Goal: Information Seeking & Learning: Learn about a topic

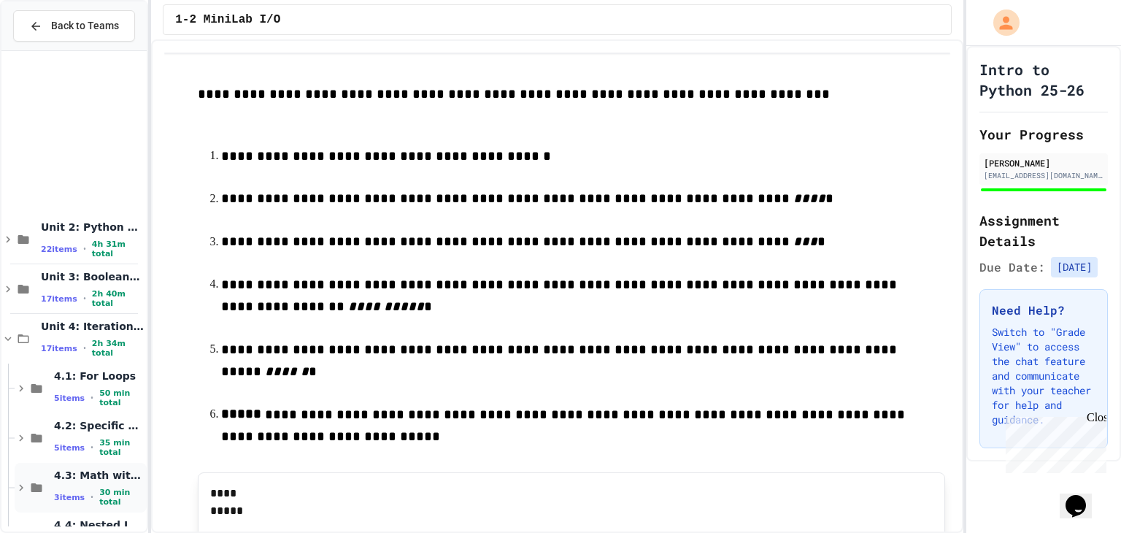
scroll to position [292, 0]
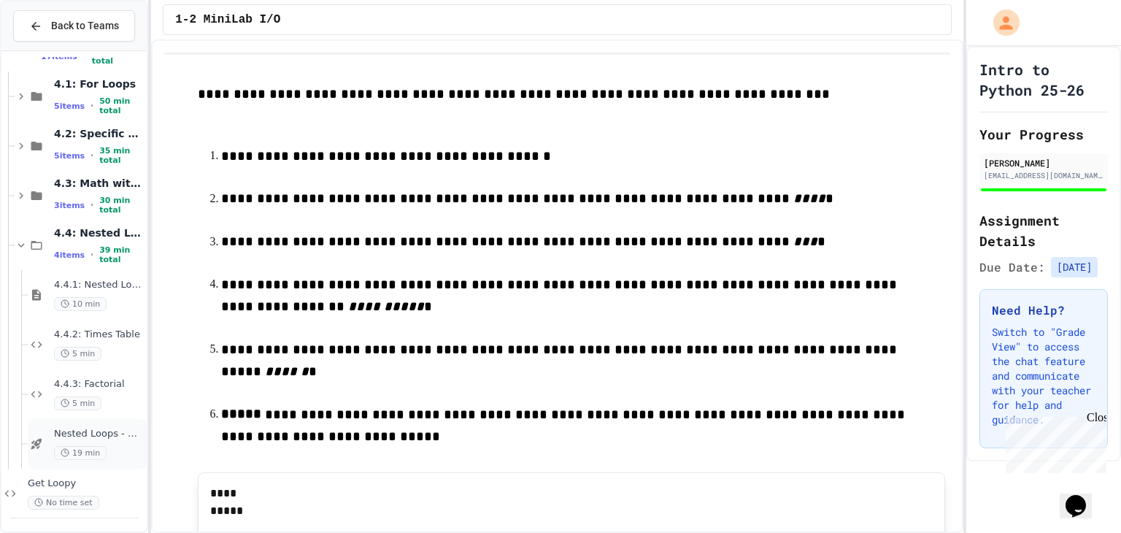
click at [101, 433] on span "Nested Loops - Quiz" at bounding box center [99, 434] width 90 height 12
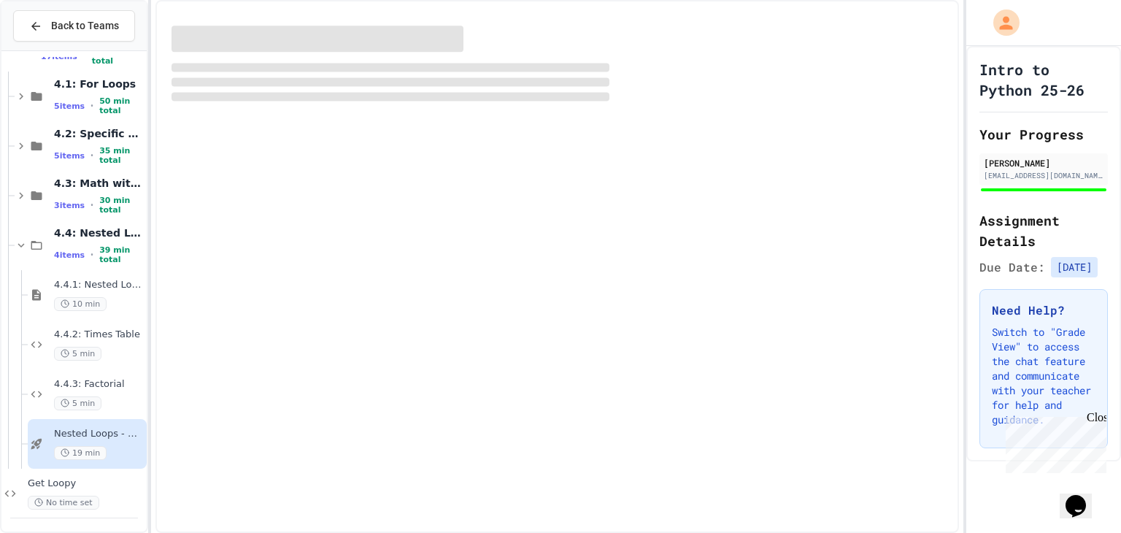
scroll to position [274, 0]
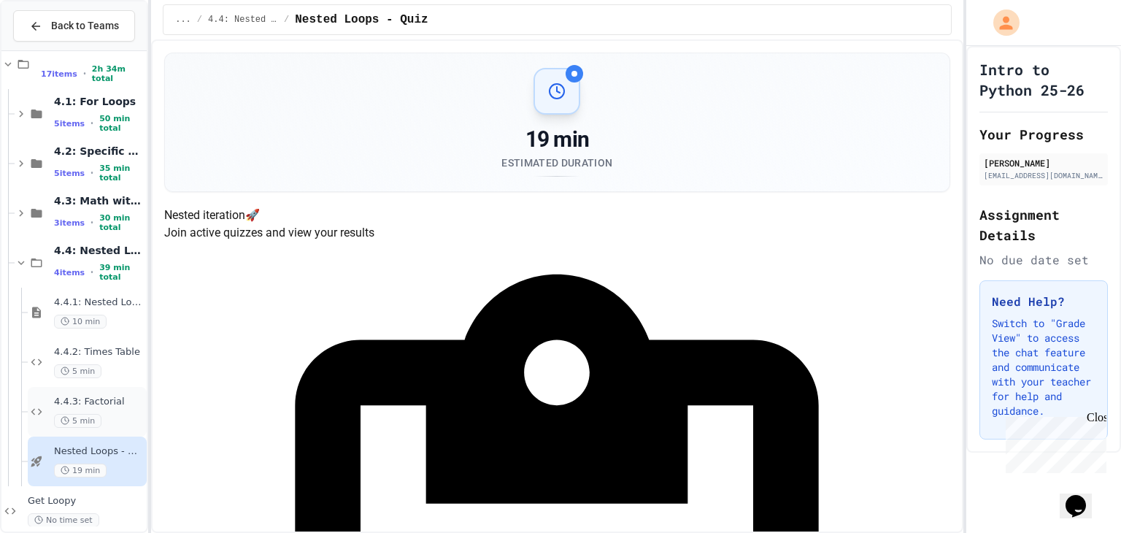
click at [102, 401] on span "4.4.3: Factorial" at bounding box center [99, 401] width 90 height 12
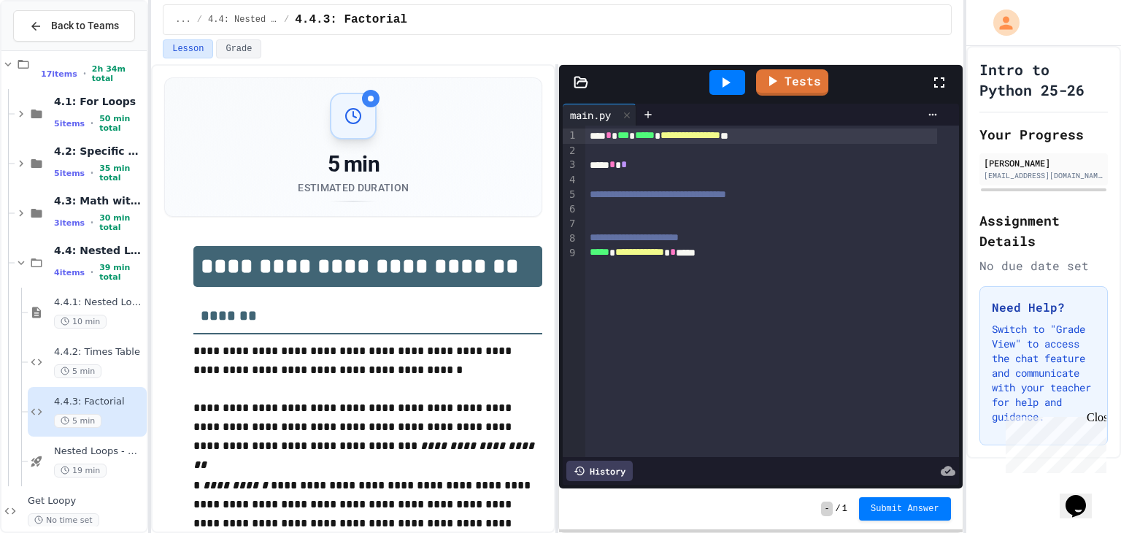
click at [456, 176] on div "5 min Estimated Duration" at bounding box center [352, 147] width 341 height 109
